Goal: Task Accomplishment & Management: Use online tool/utility

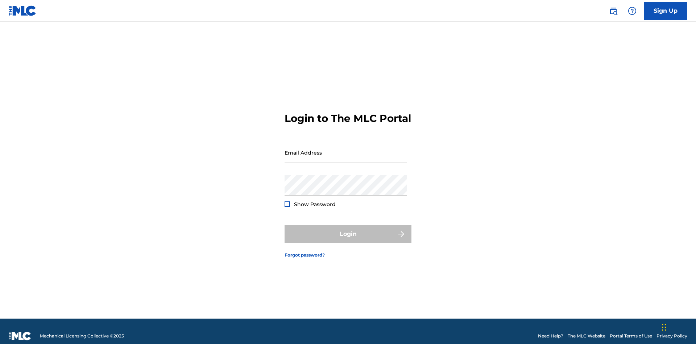
scroll to position [9, 0]
click at [346, 149] on input "Email Address" at bounding box center [346, 152] width 123 height 21
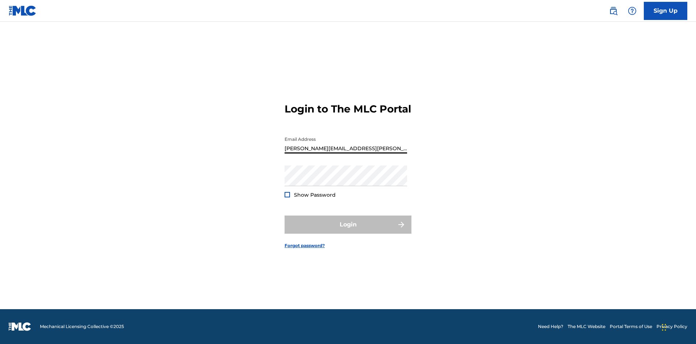
type input "[PERSON_NAME][EMAIL_ADDRESS][PERSON_NAME][DOMAIN_NAME]"
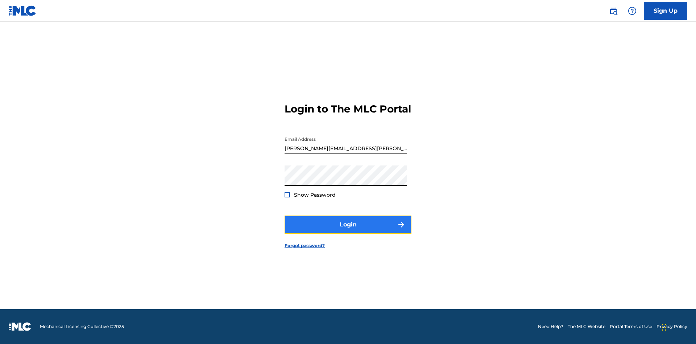
click at [348, 231] on button "Login" at bounding box center [348, 224] width 127 height 18
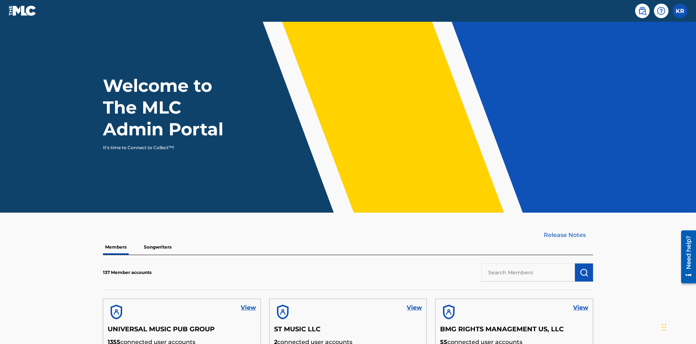
click at [528, 263] on input "text" at bounding box center [528, 272] width 94 height 18
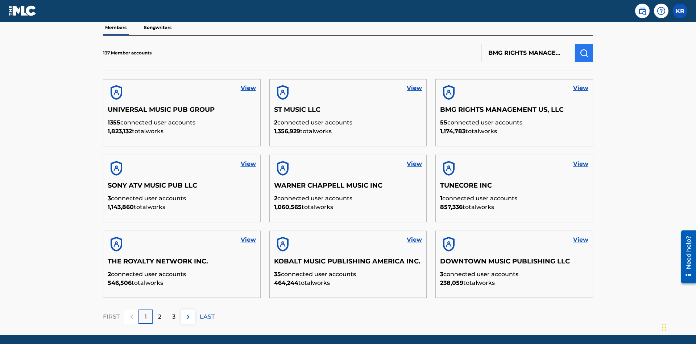
type input "BMG RIGHTS MANAGEMENT US, LLC"
click at [584, 49] on img "submit" at bounding box center [584, 53] width 9 height 9
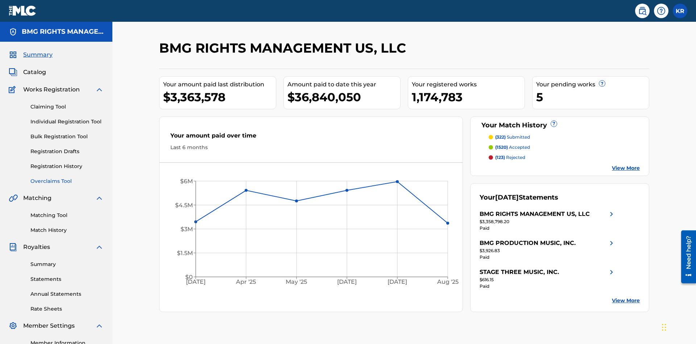
click at [67, 177] on link "Overclaims Tool" at bounding box center [66, 181] width 73 height 8
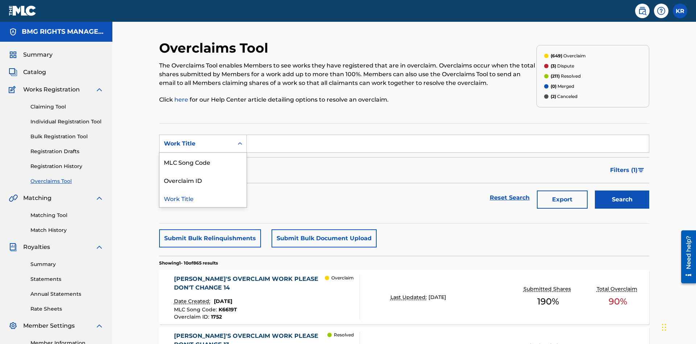
click at [203, 153] on div "MLC Song Code" at bounding box center [202, 162] width 87 height 18
click at [622, 190] on button "Search" at bounding box center [622, 199] width 54 height 18
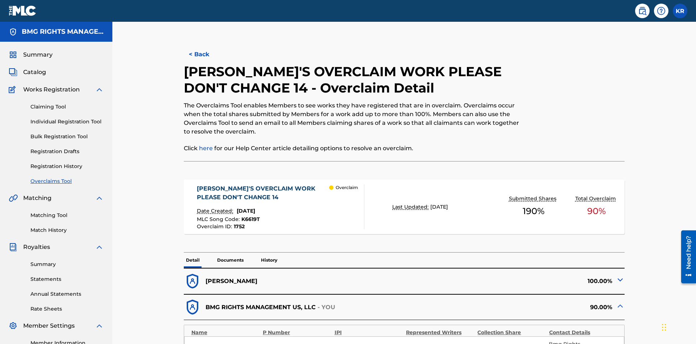
scroll to position [20, 0]
